Goal: Task Accomplishment & Management: Use online tool/utility

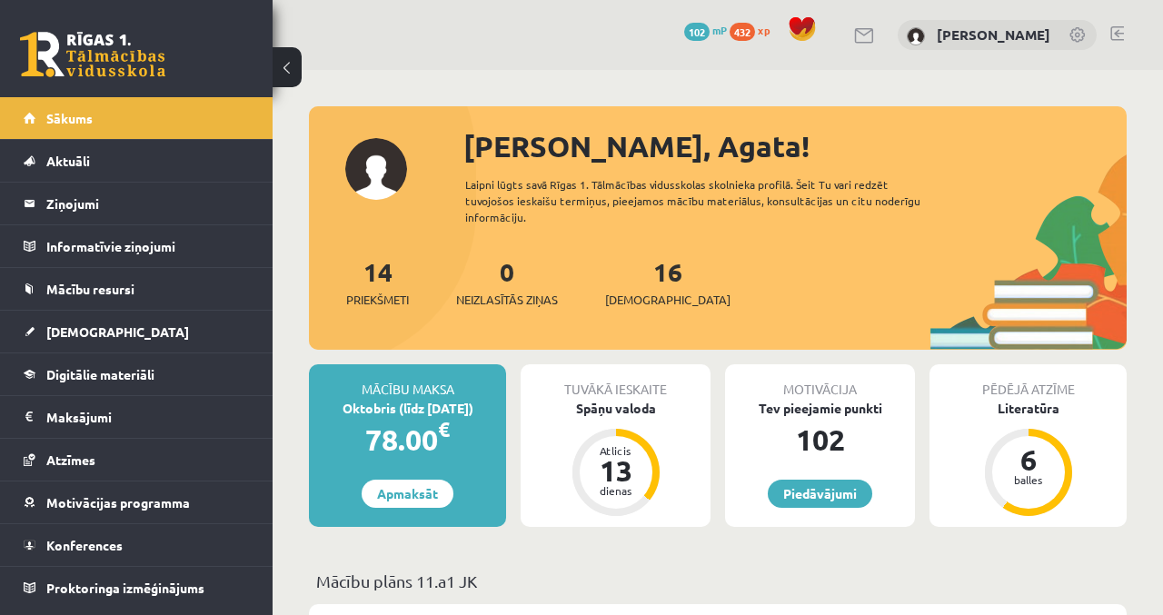
scroll to position [26, 0]
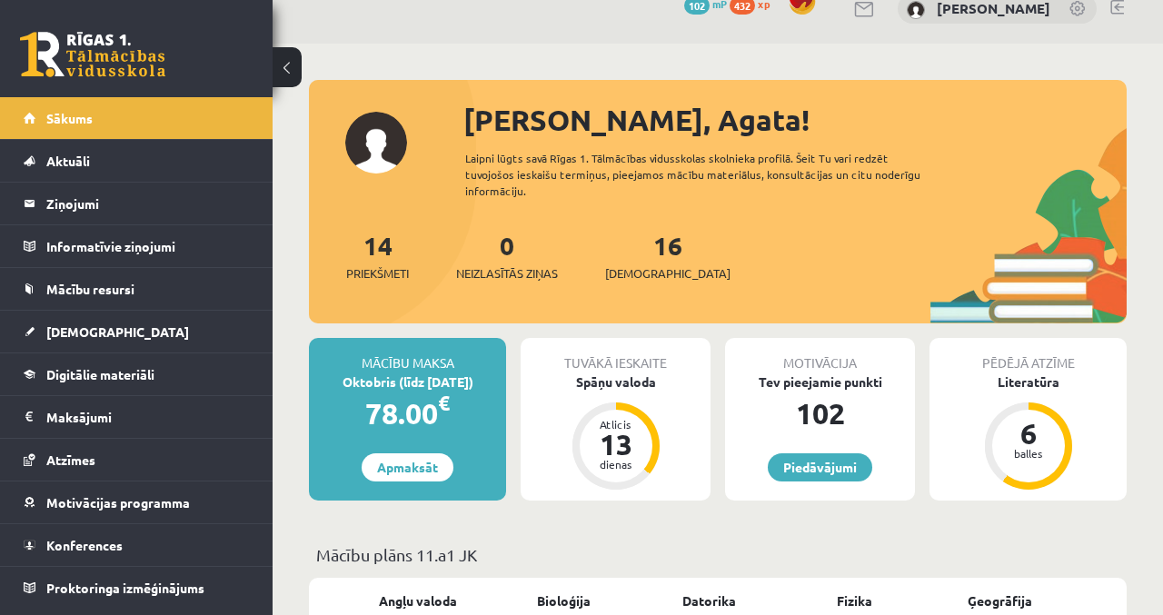
click at [174, 422] on legend "Maksājumi 0" at bounding box center [147, 417] width 203 height 42
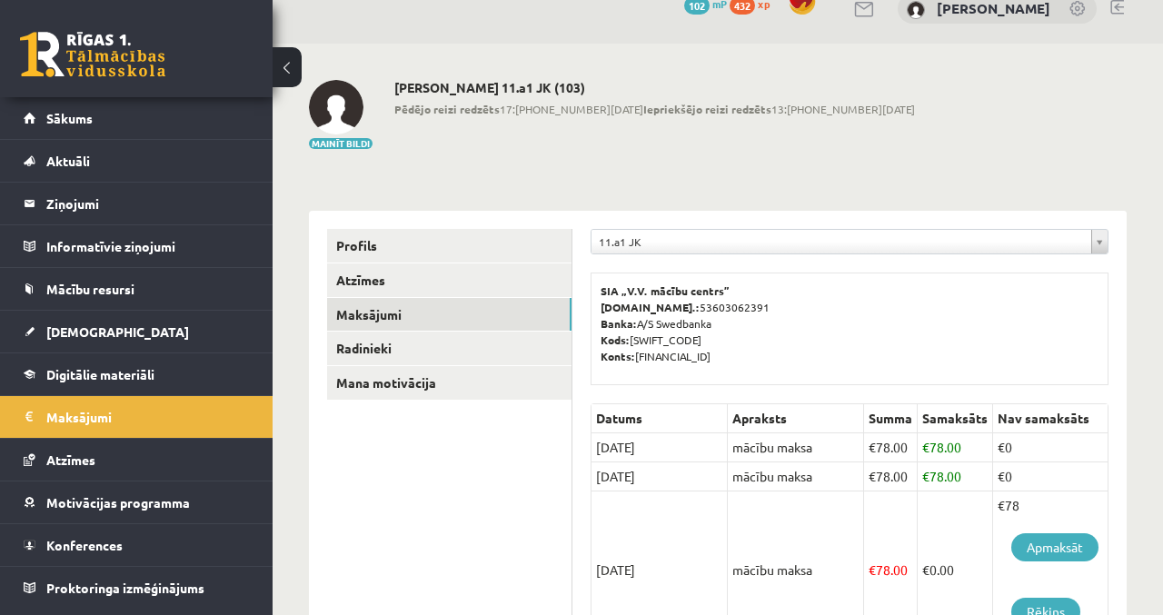
click at [169, 380] on link "Digitālie materiāli" at bounding box center [137, 374] width 226 height 42
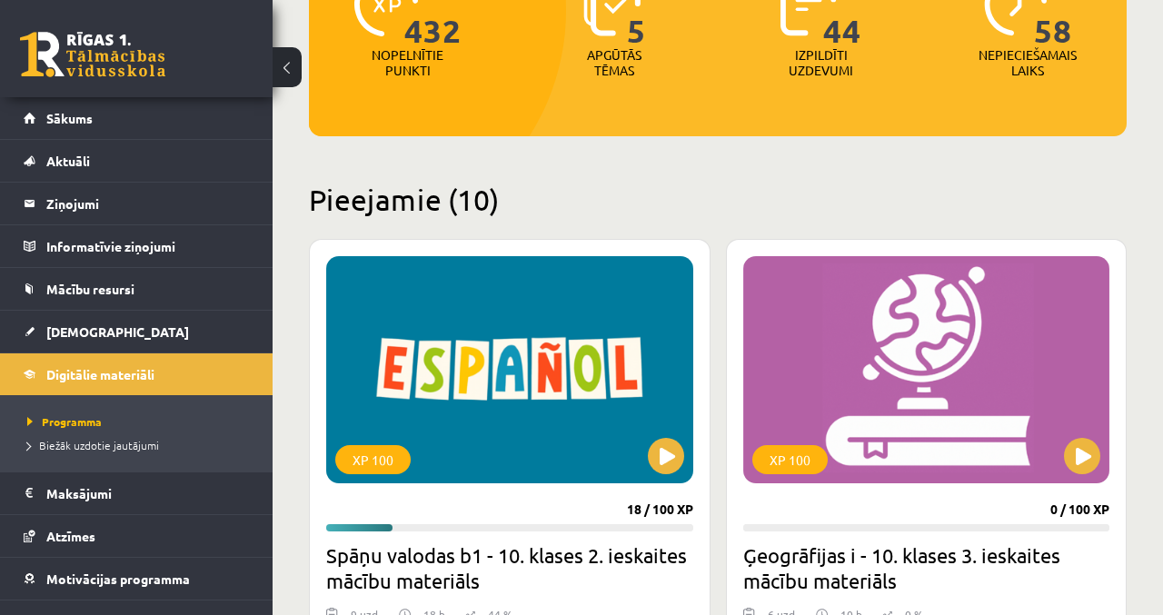
scroll to position [278, 0]
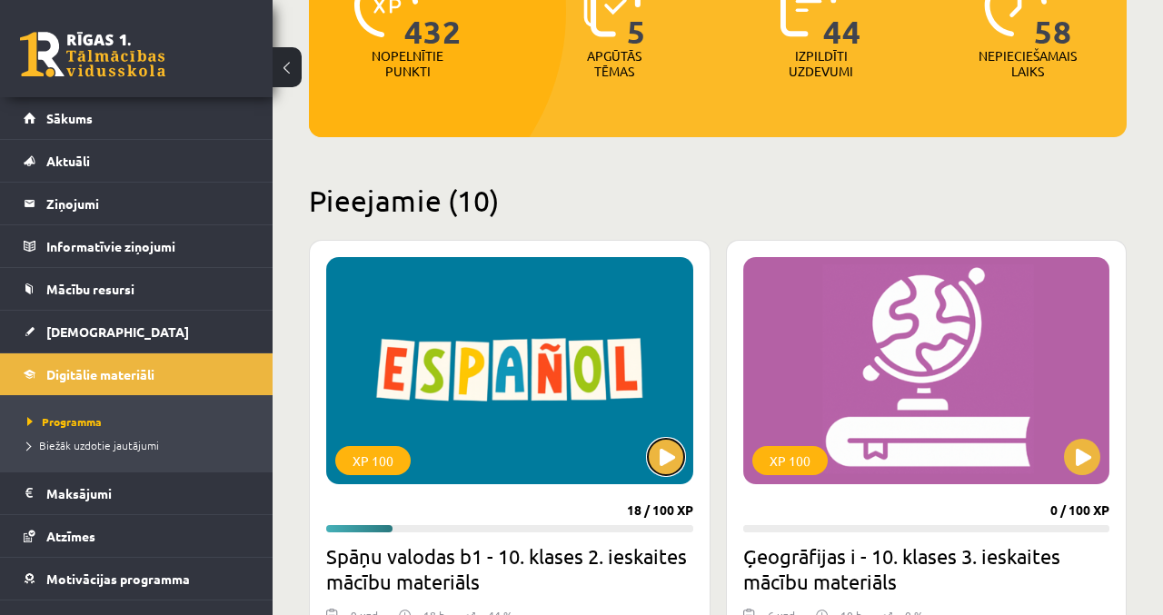
click at [672, 461] on button at bounding box center [666, 457] width 36 height 36
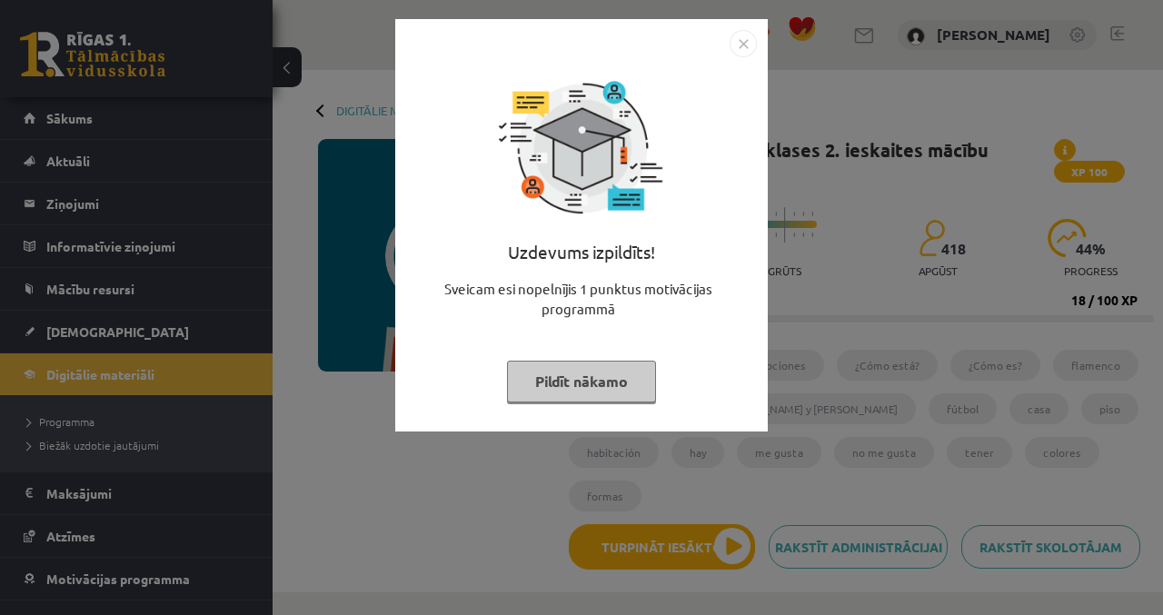
click at [629, 372] on button "Pildīt nākamo" at bounding box center [581, 382] width 149 height 42
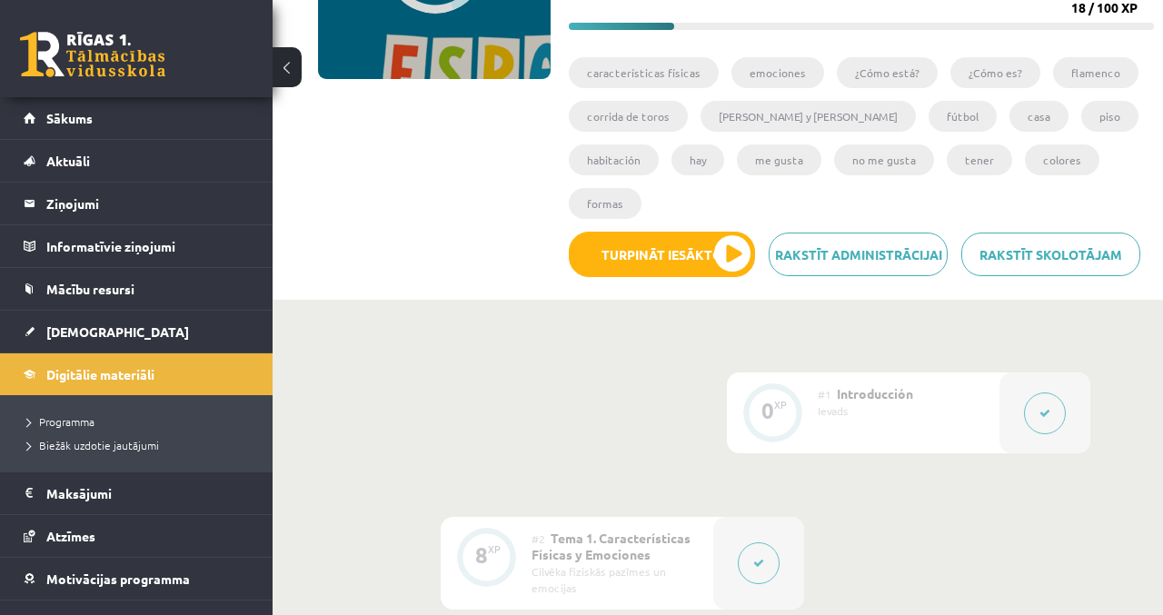
scroll to position [283, 0]
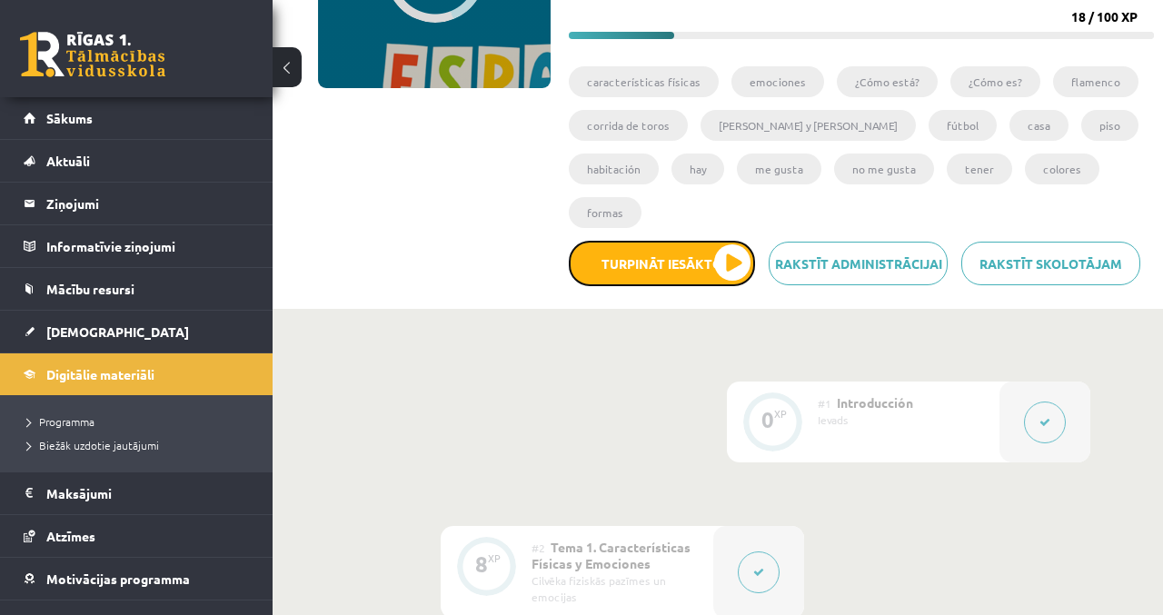
click at [743, 262] on button "Turpināt iesākto" at bounding box center [662, 263] width 186 height 45
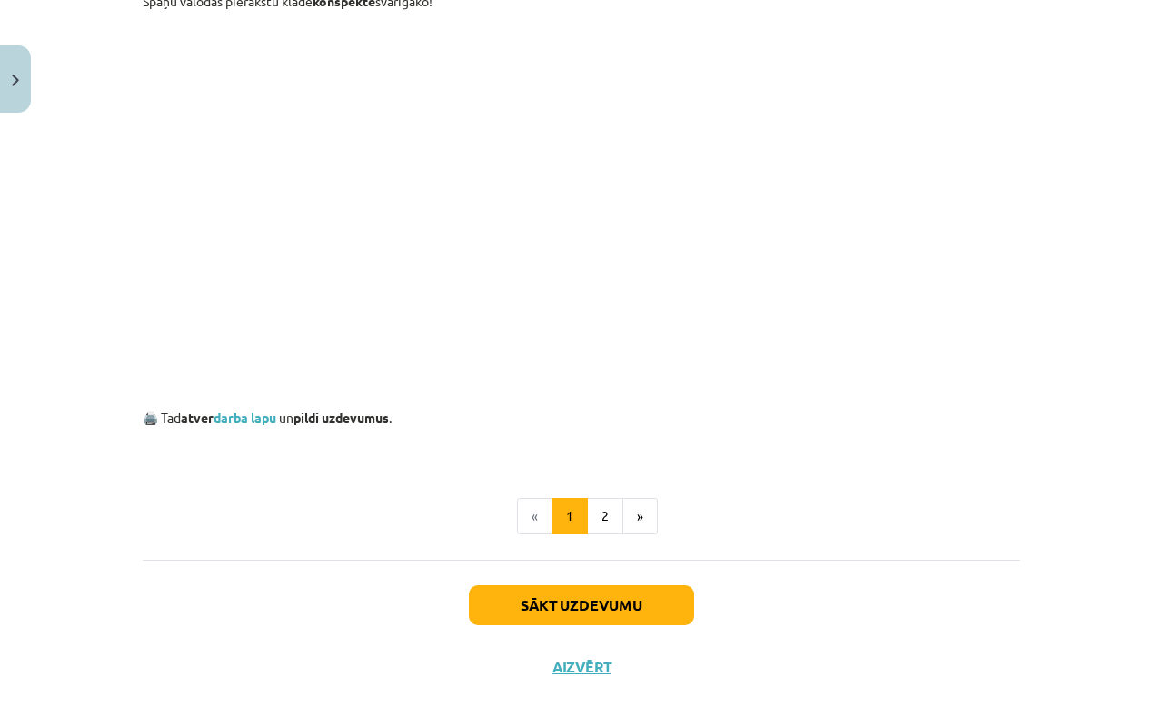
scroll to position [700, 0]
